Goal: Navigation & Orientation: Go to known website

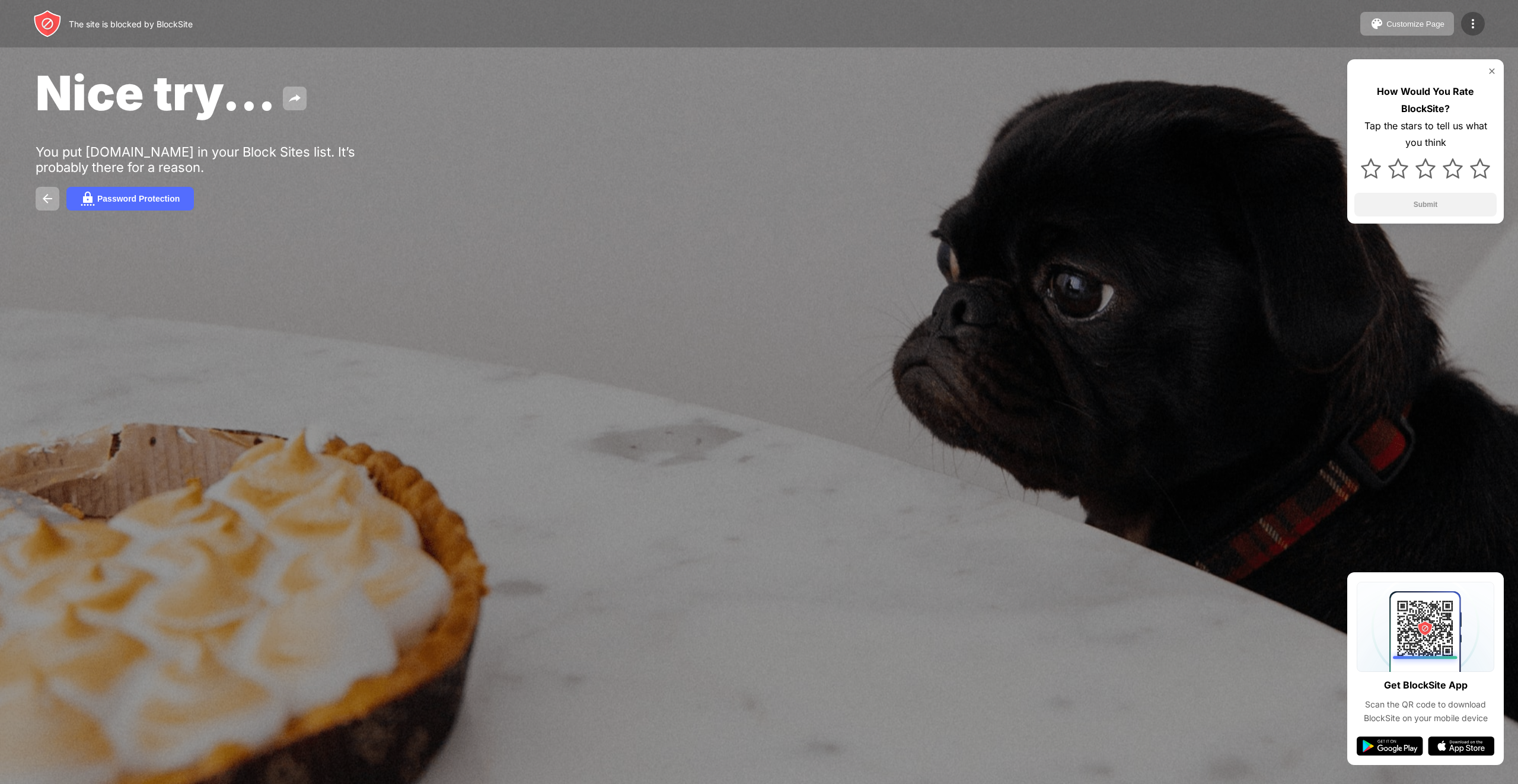
click at [1467, 23] on img at bounding box center [1473, 24] width 14 height 14
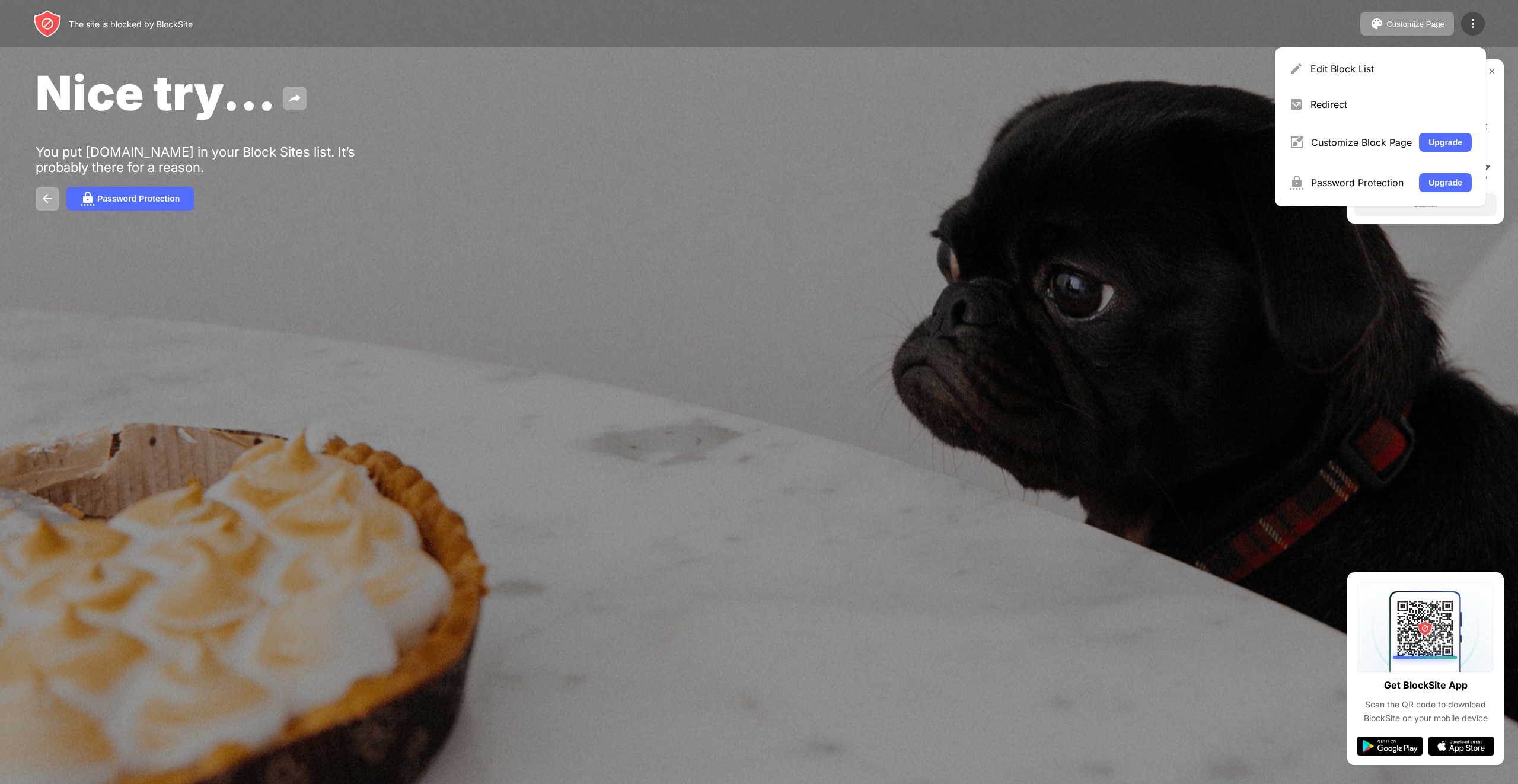
click at [1467, 23] on img at bounding box center [1473, 24] width 14 height 14
